Goal: Transaction & Acquisition: Purchase product/service

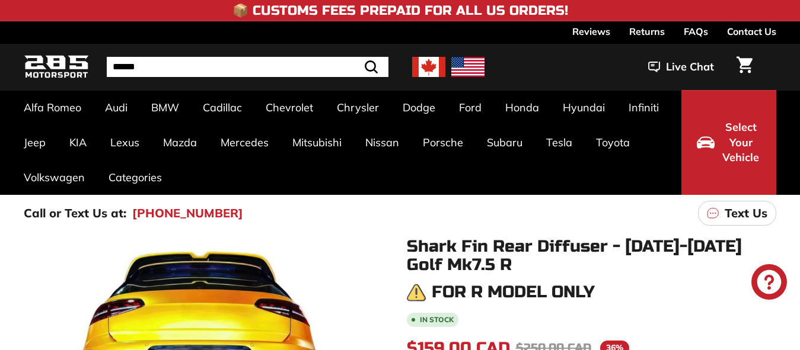
click at [427, 65] on img at bounding box center [428, 67] width 33 height 20
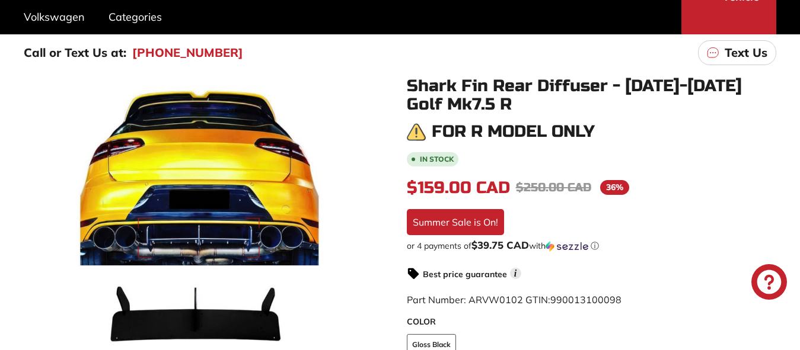
scroll to position [178, 0]
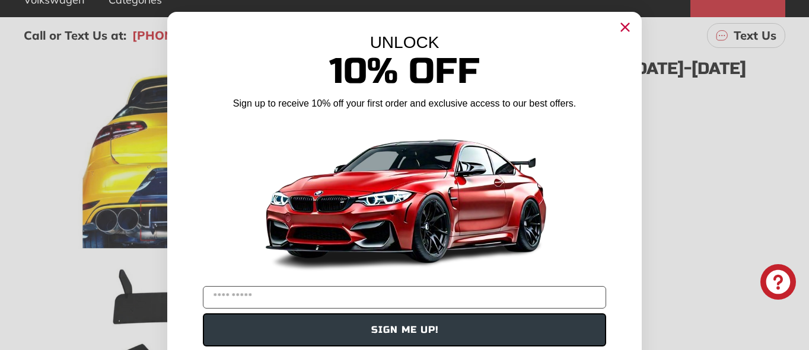
click at [621, 26] on icon "Close dialog" at bounding box center [625, 28] width 8 height 8
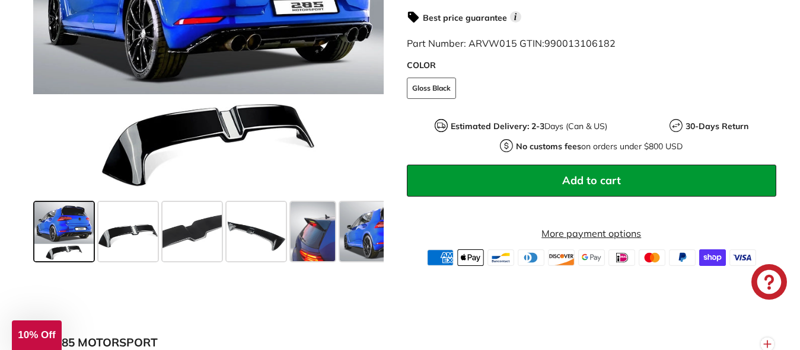
scroll to position [415, 0]
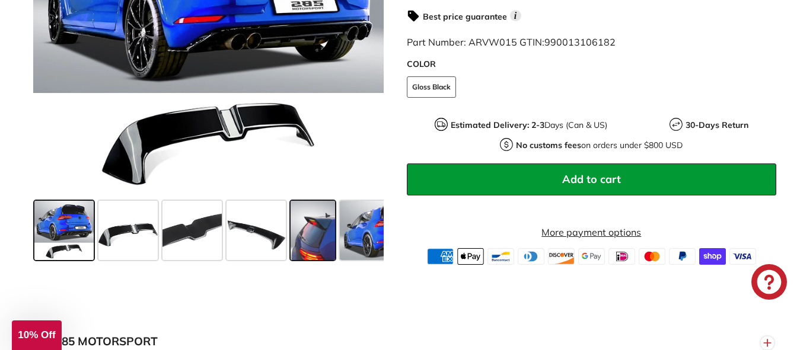
click at [306, 235] on span at bounding box center [312, 230] width 44 height 59
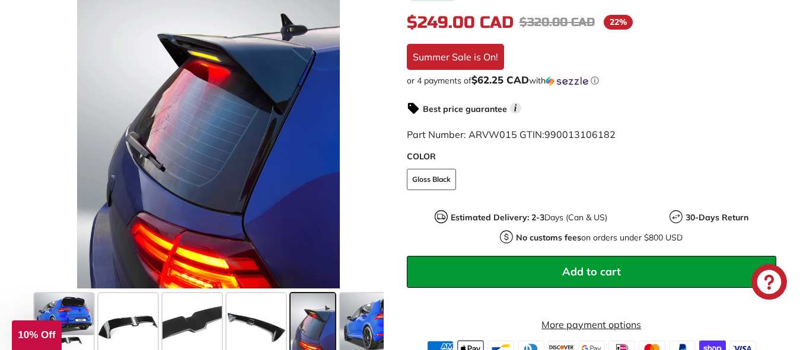
scroll to position [178, 0]
